Goal: Check status: Check status

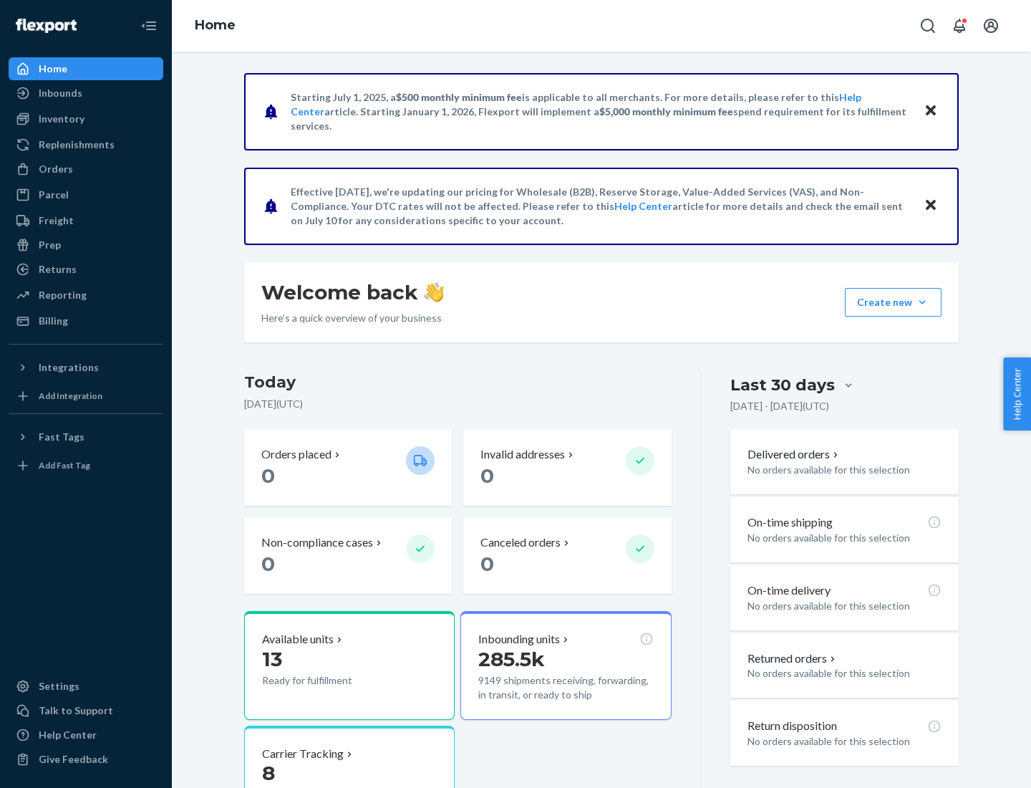
click at [922, 302] on button "Create new Create new inbound Create new order Create new product" at bounding box center [893, 302] width 97 height 29
click at [59, 93] on div "Inbounds" at bounding box center [61, 93] width 44 height 14
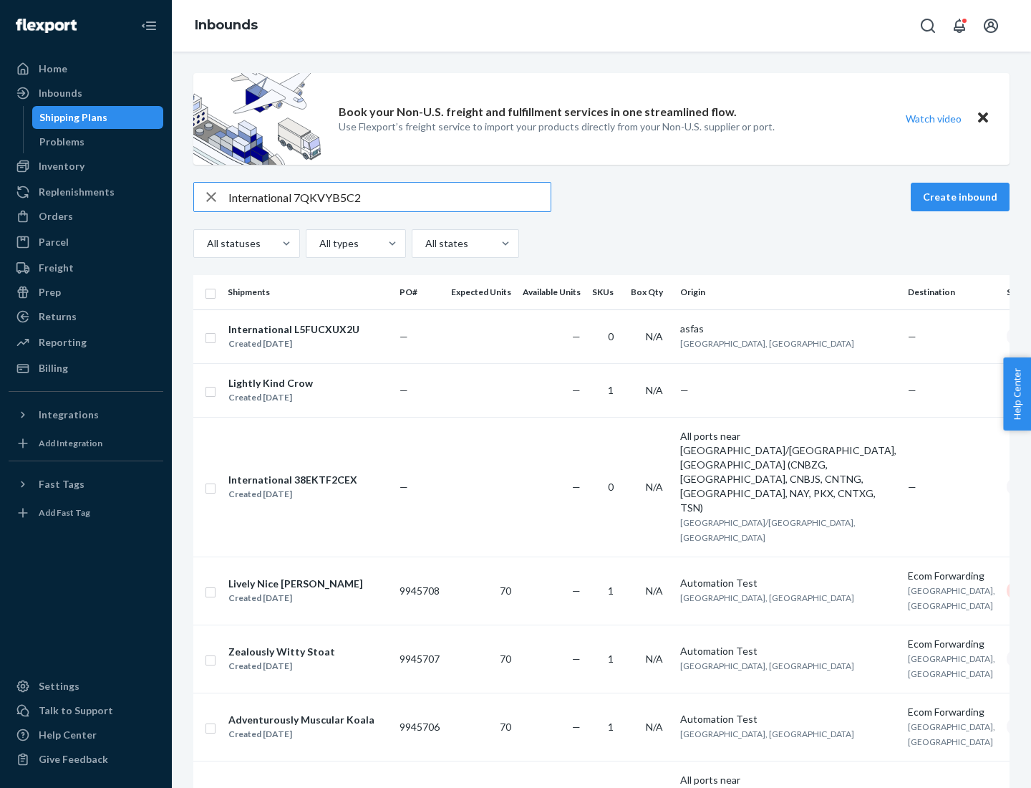
type input "International 7QKVYB5C29"
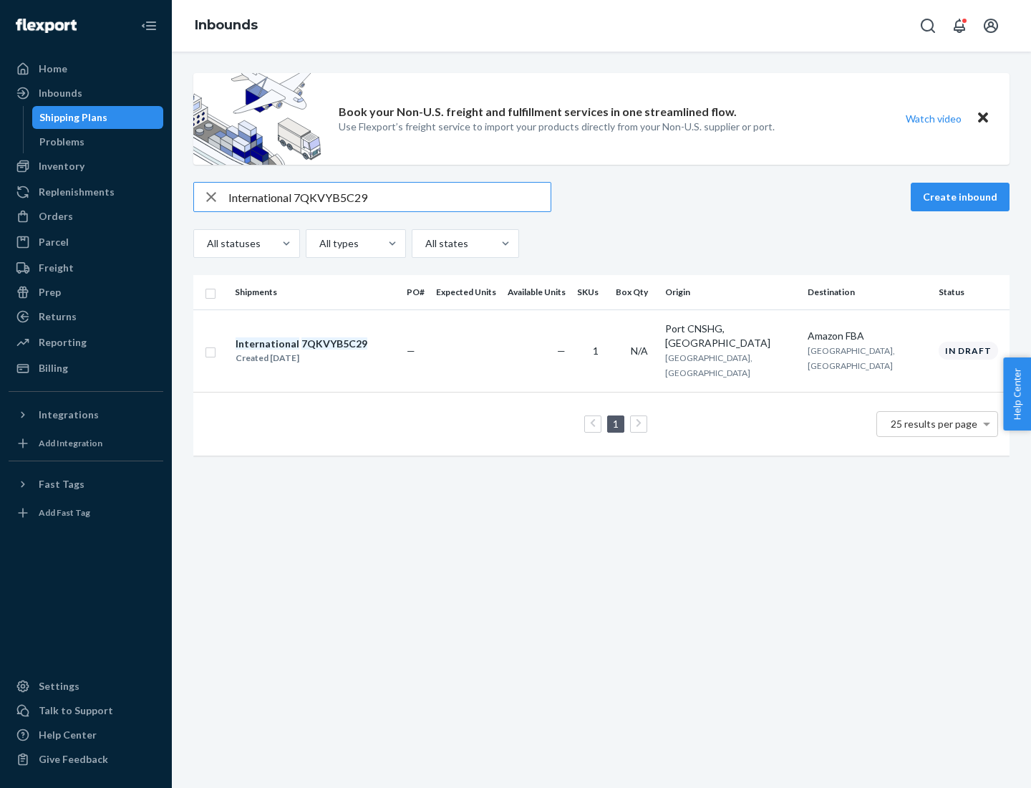
click at [326, 351] on div "Created [DATE]" at bounding box center [302, 358] width 132 height 14
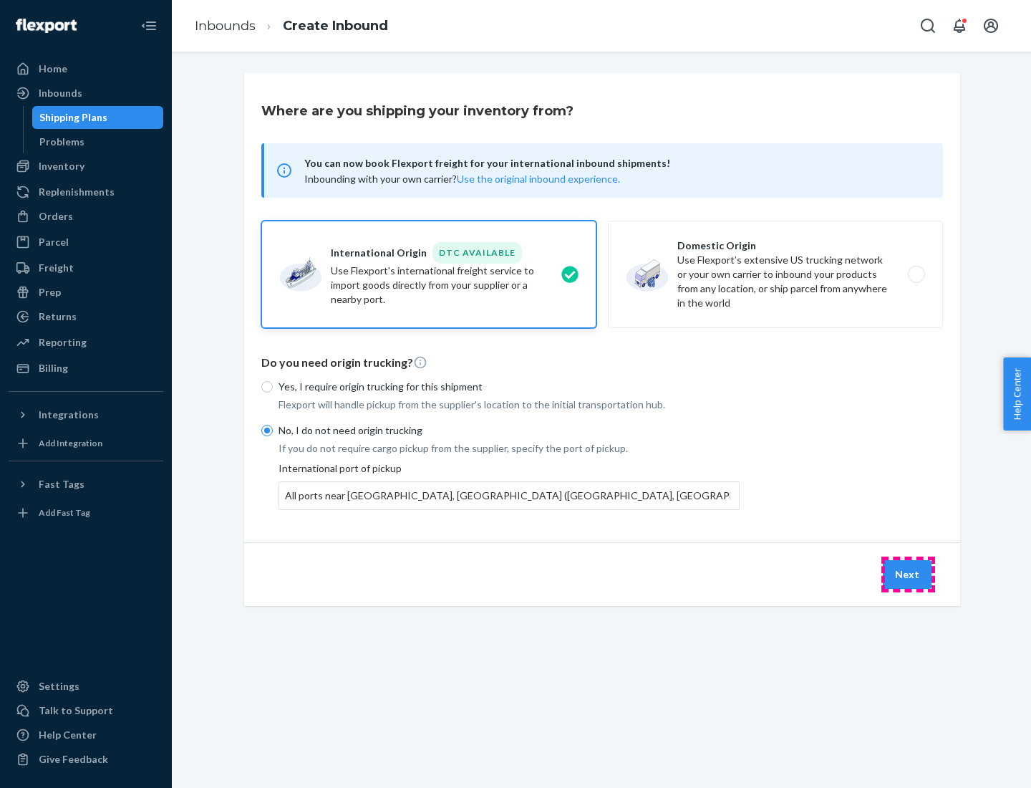
click at [908, 574] on button "Next" at bounding box center [907, 574] width 49 height 29
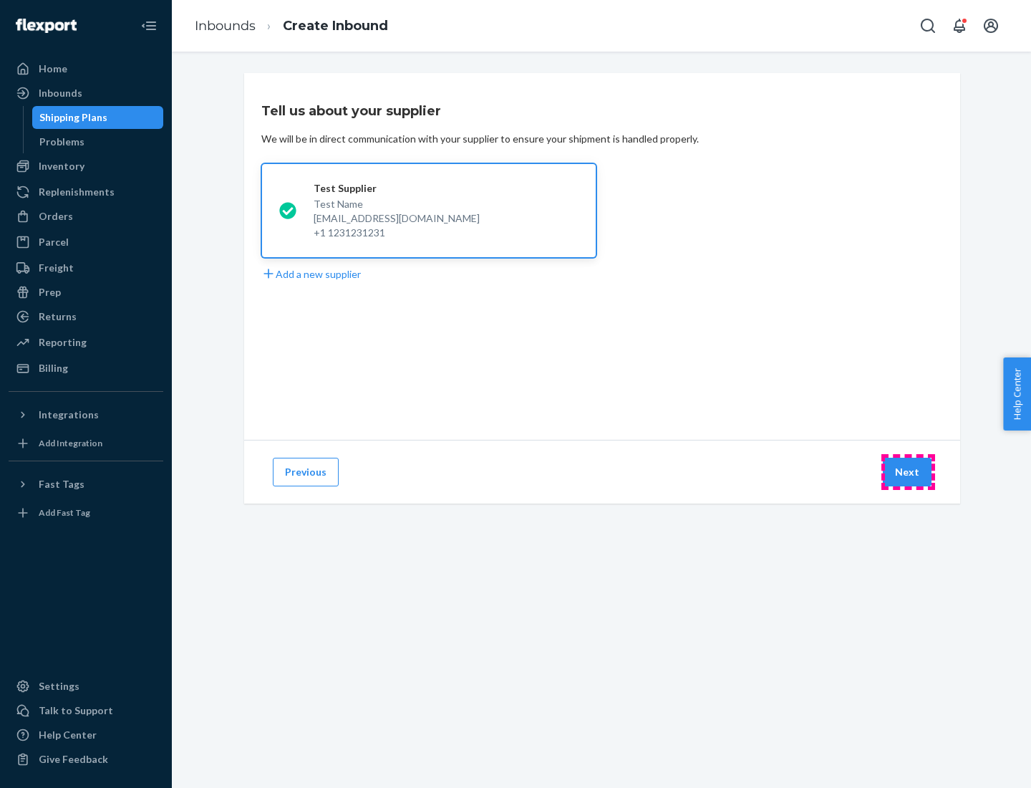
click at [908, 472] on button "Next" at bounding box center [907, 472] width 49 height 29
